Goal: Information Seeking & Learning: Learn about a topic

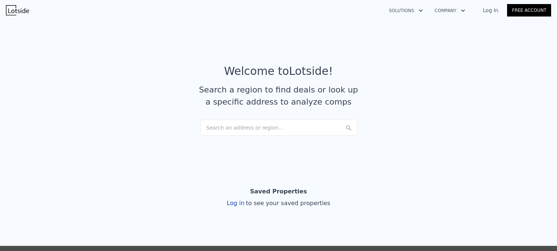
click at [213, 128] on div "Search an address or region..." at bounding box center [278, 128] width 157 height 16
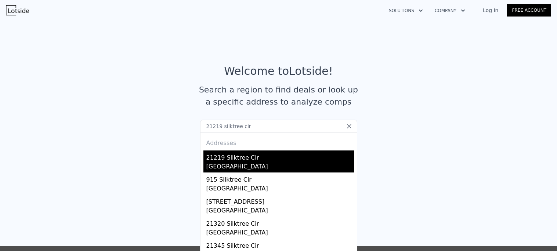
type input "21219 silktree cir"
click at [216, 156] on div "21219 Silktree Cir" at bounding box center [280, 156] width 148 height 12
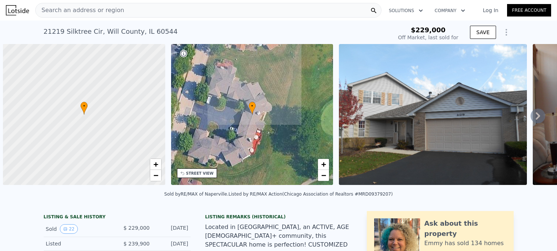
scroll to position [0, 3]
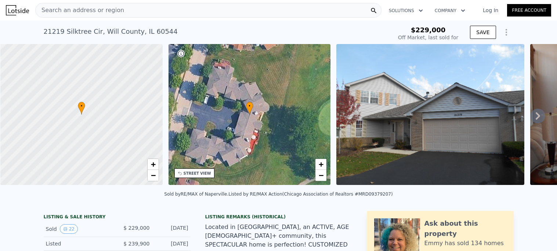
type input "-$ 244,546"
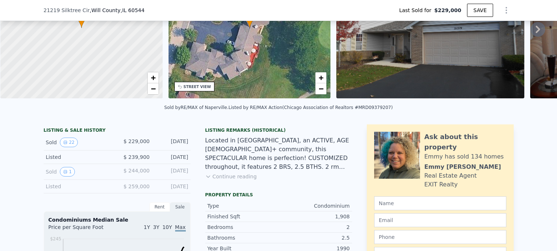
scroll to position [91, 0]
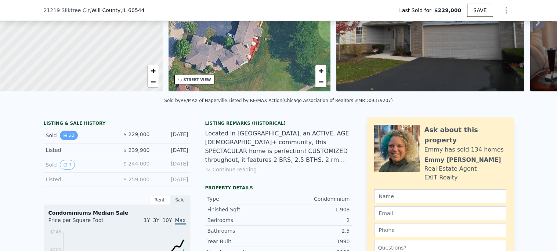
click at [66, 138] on button "22" at bounding box center [69, 136] width 18 height 10
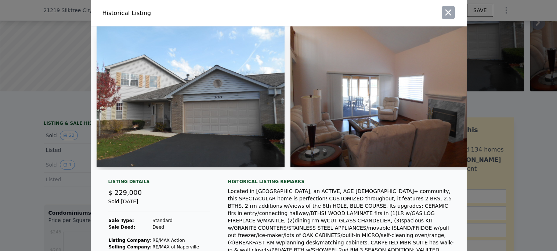
click at [445, 17] on icon "button" at bounding box center [448, 12] width 10 height 10
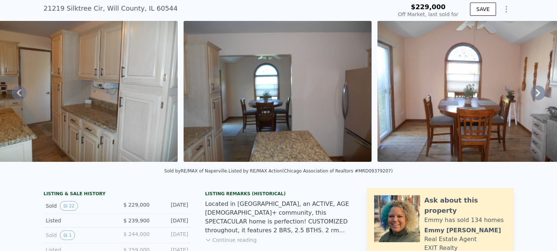
scroll to position [0, 1111]
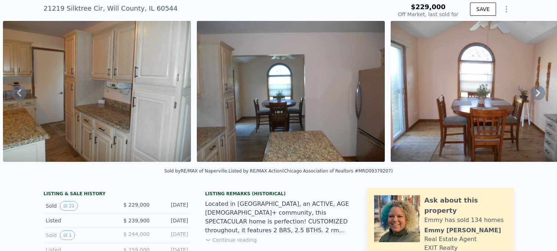
type input "$ 360,000"
type input "$ 95,235"
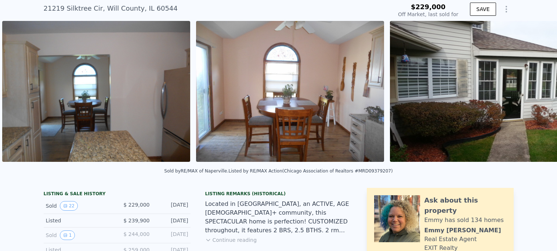
scroll to position [0, 1305]
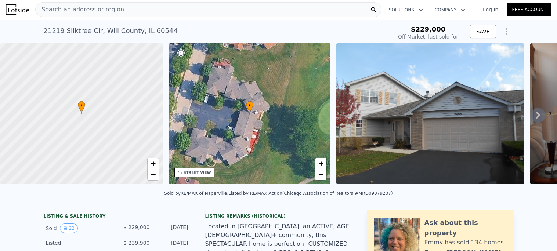
scroll to position [3, 0]
